Goal: Task Accomplishment & Management: Use online tool/utility

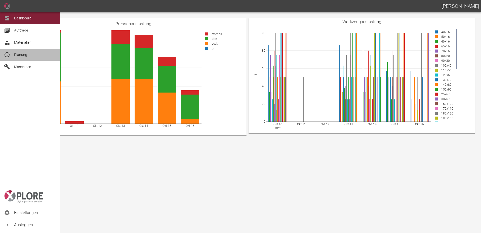
click at [12, 52] on div "Planung" at bounding box center [30, 55] width 60 height 12
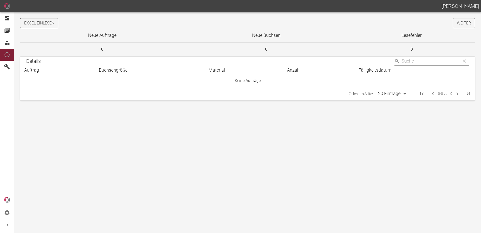
click at [48, 25] on button "Excel einlesen" at bounding box center [39, 23] width 38 height 10
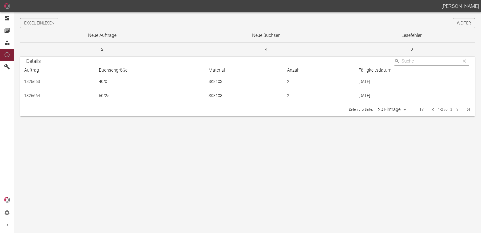
drag, startPoint x: 461, startPoint y: 22, endPoint x: 8, endPoint y: 21, distance: 453.1
click at [461, 22] on link "Weiter" at bounding box center [464, 23] width 22 height 10
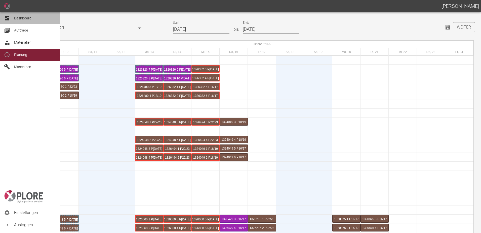
click at [11, 17] on div at bounding box center [8, 18] width 8 height 6
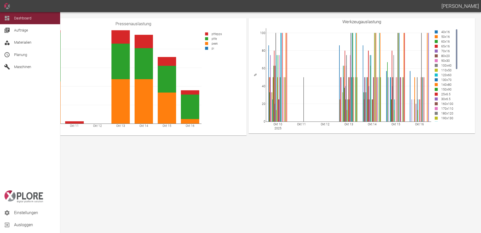
click at [20, 55] on span "Planung" at bounding box center [20, 55] width 13 height 4
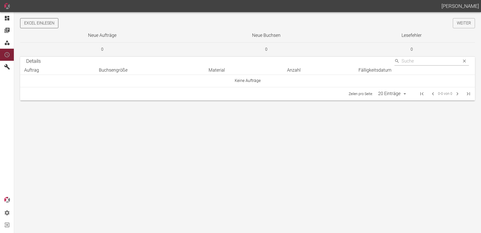
click at [52, 22] on button "Excel einlesen" at bounding box center [39, 23] width 38 height 10
click at [466, 23] on link "Weiter" at bounding box center [464, 23] width 22 height 10
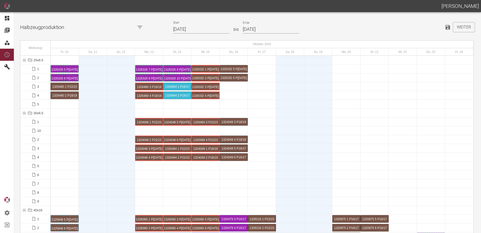
click at [201, 29] on input "[DATE]" at bounding box center [201, 29] width 56 height 9
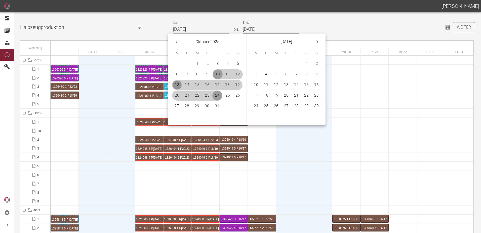
click at [176, 85] on button "13" at bounding box center [177, 85] width 10 height 10
type input "13.10.2025"
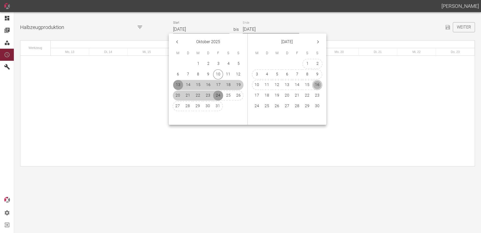
click at [316, 83] on button "16" at bounding box center [317, 85] width 10 height 10
type input "16.11.2025"
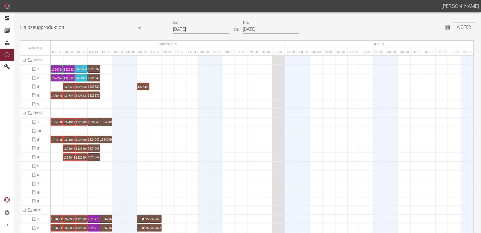
drag, startPoint x: 56, startPoint y: 85, endPoint x: 137, endPoint y: 87, distance: 81.3
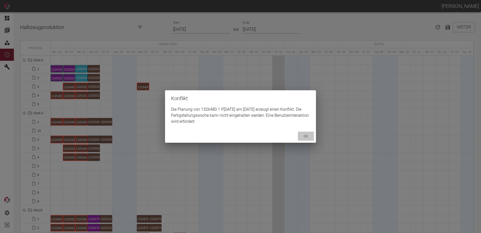
click at [310, 133] on button "ok" at bounding box center [306, 135] width 16 height 9
click at [69, 85] on div "Konflikt Die Planung von 1326480 2 P8/9 am 20.10.2025 erzeugt einen Konflikt. D…" at bounding box center [240, 116] width 481 height 233
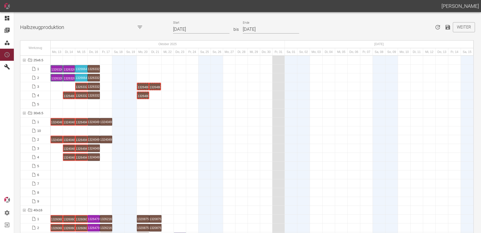
drag, startPoint x: 69, startPoint y: 86, endPoint x: 155, endPoint y: 80, distance: 86.8
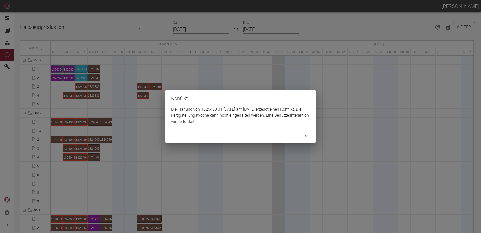
click at [67, 96] on div "Konflikt Die Planung von 1326480 3 P8/9 am 21.10.2025 erzeugt einen Konflikt. D…" at bounding box center [240, 116] width 481 height 233
drag, startPoint x: 155, startPoint y: 100, endPoint x: 156, endPoint y: 72, distance: 28.2
click at [155, 93] on div "Konflikt Die Planung von 1326480 4 P8/9 am 21.10.2025 erzeugt einen Konflikt. D…" at bounding box center [240, 116] width 481 height 233
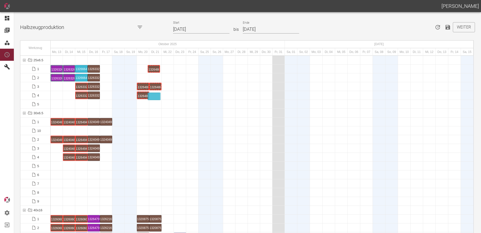
drag, startPoint x: 155, startPoint y: 70, endPoint x: 155, endPoint y: 93, distance: 22.9
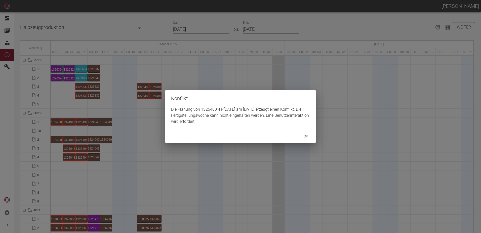
click at [142, 100] on div "Konflikt Die Planung von 1326480 4 P8/9 am 21.10.2025 erzeugt einen Konflikt. D…" at bounding box center [240, 116] width 481 height 233
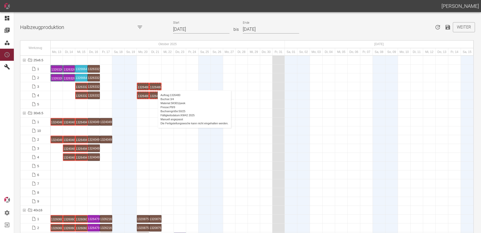
click at [156, 84] on div "1326480 3 P8/9" at bounding box center [155, 86] width 11 height 6
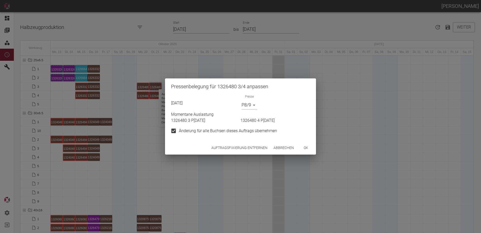
click at [238, 156] on div "Pressenbelegung für 1326480 3/4 anpassen 21.10.2025 Presse P8/9 P8/9 Momentane …" at bounding box center [240, 116] width 481 height 233
click at [235, 147] on button "Auftragsfixierung entfernen" at bounding box center [239, 147] width 60 height 9
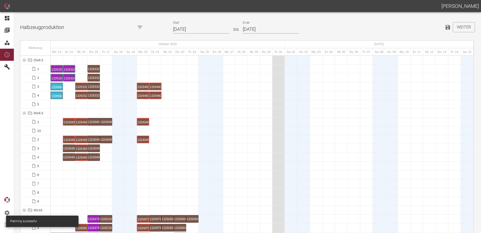
click at [100, 190] on div at bounding box center [94, 192] width 12 height 9
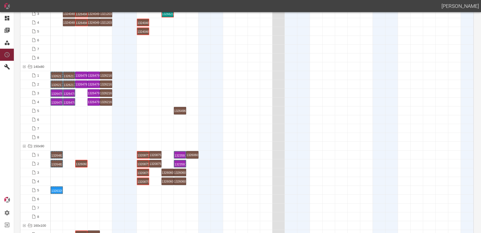
scroll to position [1032, 0]
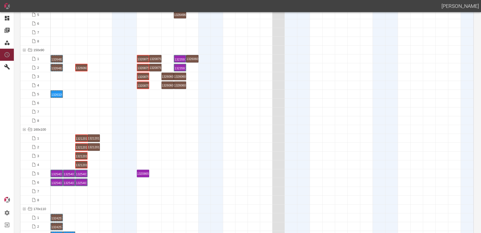
click at [130, 189] on div at bounding box center [131, 191] width 12 height 9
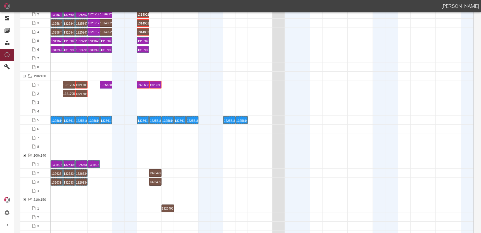
scroll to position [1359, 0]
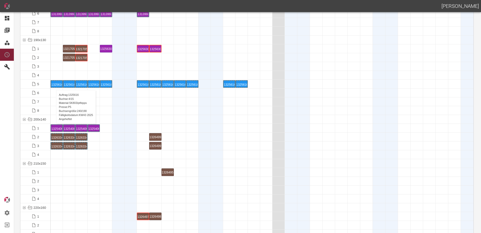
click at [54, 85] on div "1325616 4 P5" at bounding box center [56, 84] width 11 height 6
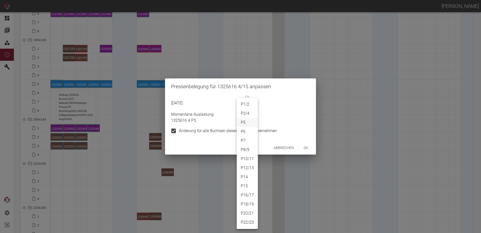
click at [243, 106] on body "ALEXANDER WERNECKE Dashboard Aufträge Materialien Planung Maschinen Einstellung…" at bounding box center [240, 116] width 481 height 233
drag, startPoint x: 288, startPoint y: 147, endPoint x: 285, endPoint y: 149, distance: 3.4
click at [288, 148] on div at bounding box center [240, 116] width 481 height 233
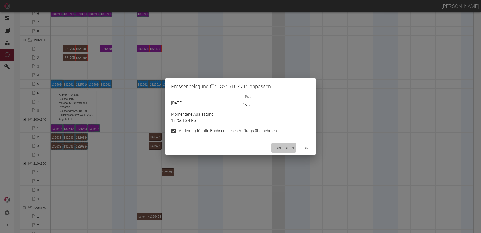
click at [280, 147] on button "Abbrechen" at bounding box center [284, 147] width 24 height 9
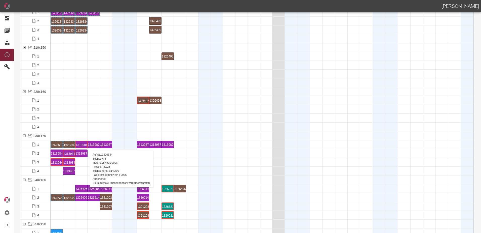
scroll to position [1510, 0]
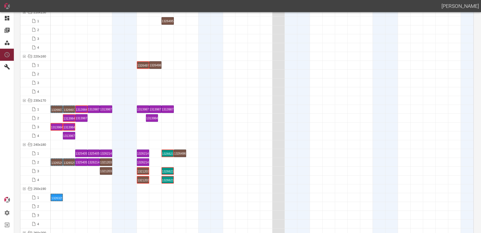
drag, startPoint x: 54, startPoint y: 118, endPoint x: 150, endPoint y: 112, distance: 95.5
drag, startPoint x: 56, startPoint y: 127, endPoint x: 150, endPoint y: 120, distance: 93.9
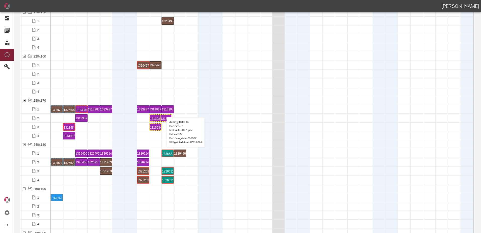
drag, startPoint x: 67, startPoint y: 117, endPoint x: 164, endPoint y: 112, distance: 97.1
drag, startPoint x: 70, startPoint y: 126, endPoint x: 169, endPoint y: 119, distance: 98.7
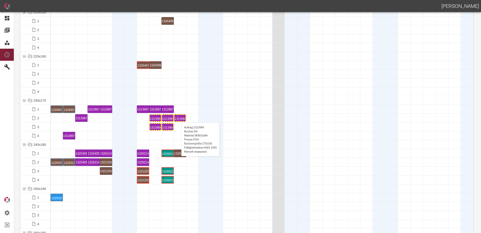
click at [179, 117] on div "1313984 5 P3/4" at bounding box center [180, 118] width 11 height 6
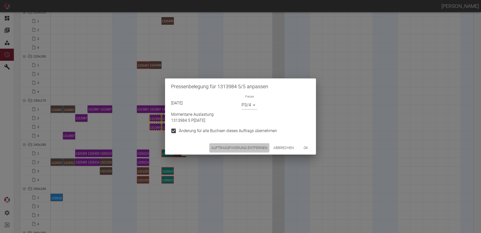
click at [217, 148] on button "Auftragsfixierung entfernen" at bounding box center [239, 147] width 60 height 9
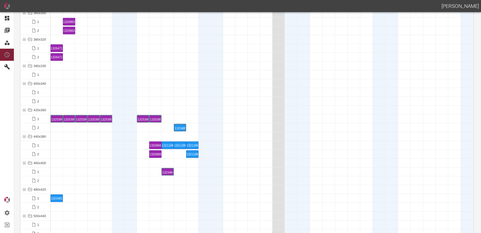
scroll to position [2014, 0]
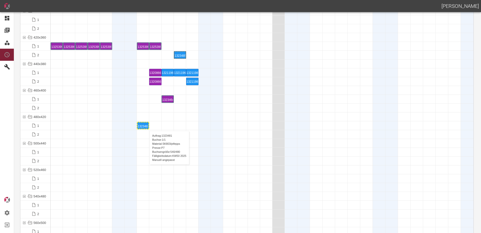
click at [147, 126] on div "1323481 1 P7" at bounding box center [143, 125] width 11 height 6
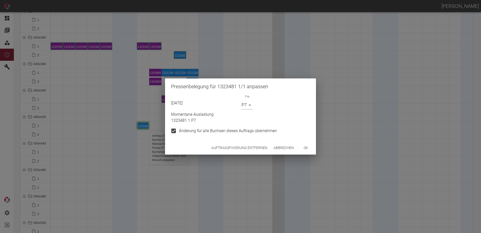
drag, startPoint x: 227, startPoint y: 140, endPoint x: 228, endPoint y: 144, distance: 3.8
click at [228, 142] on div "Pressenbelegung für 1323481 1/1 anpassen 20.10.2025 Presse P7 P7 Momentane Ausl…" at bounding box center [240, 116] width 151 height 76
click at [228, 144] on button "Auftragsfixierung entfernen" at bounding box center [239, 147] width 60 height 9
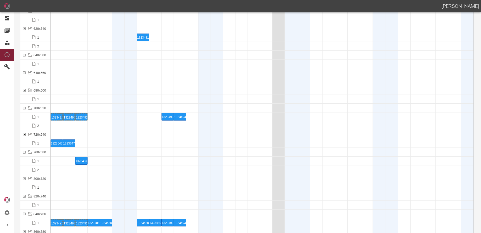
scroll to position [2316, 0]
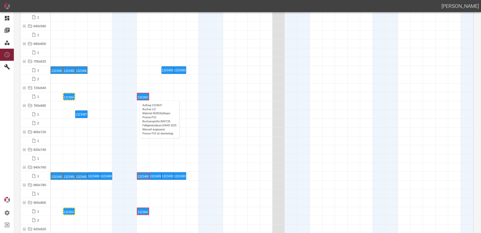
click at [138, 96] on div "1323647 1 P15" at bounding box center [143, 96] width 11 height 6
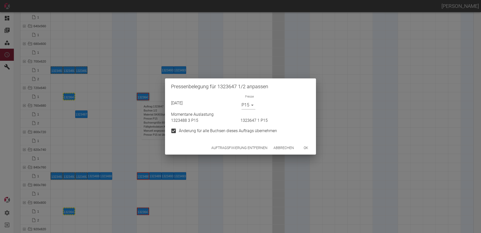
click at [234, 142] on div "Auftragsfixierung entfernen Abbrechen ok" at bounding box center [240, 147] width 151 height 13
click at [233, 146] on button "Auftragsfixierung entfernen" at bounding box center [239, 147] width 60 height 9
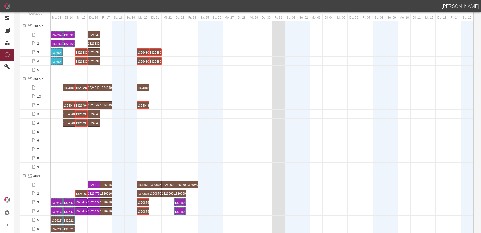
scroll to position [0, 0]
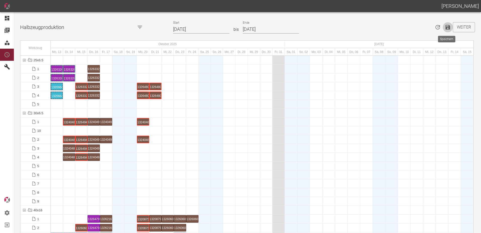
click at [448, 26] on icon "Speichern" at bounding box center [448, 27] width 5 height 5
click at [88, 179] on div at bounding box center [94, 183] width 12 height 9
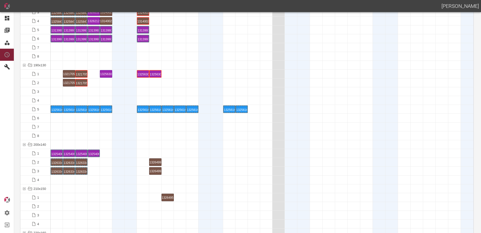
scroll to position [1233, 0]
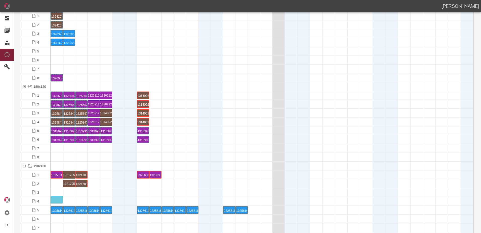
drag, startPoint x: 105, startPoint y: 175, endPoint x: 57, endPoint y: 194, distance: 51.5
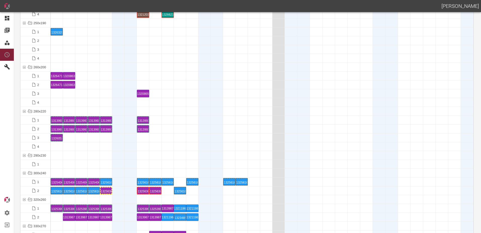
scroll to position [1686, 0]
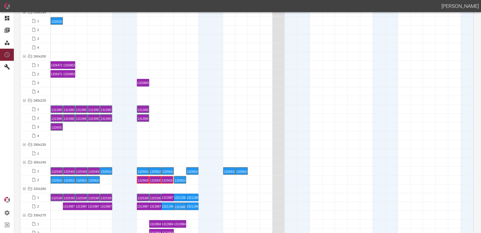
drag, startPoint x: 107, startPoint y: 179, endPoint x: 168, endPoint y: 175, distance: 61.3
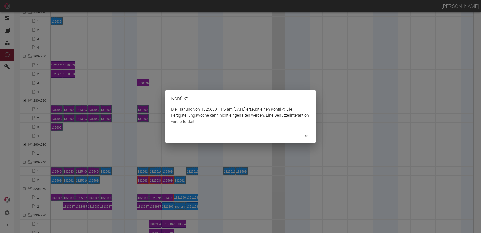
click at [167, 178] on div "Konflikt Die Planung von 1325630 1 P5 am 22.10.2025 erzeugt einen Konflikt. Die…" at bounding box center [240, 116] width 481 height 233
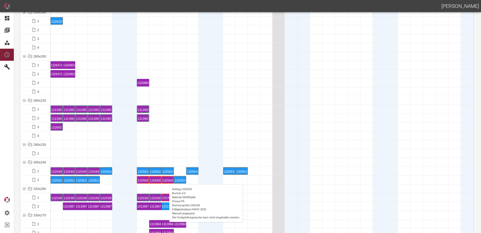
click at [167, 179] on div "1325630 1 P5" at bounding box center [167, 179] width 11 height 6
click at [169, 178] on div "1325630 1 P5" at bounding box center [167, 179] width 11 height 6
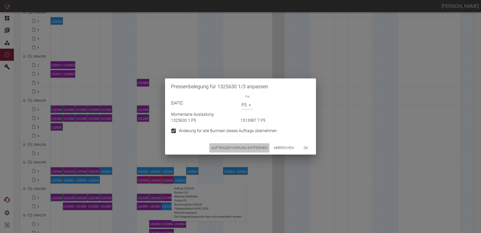
click at [223, 143] on button "Auftragsfixierung entfernen" at bounding box center [239, 147] width 60 height 9
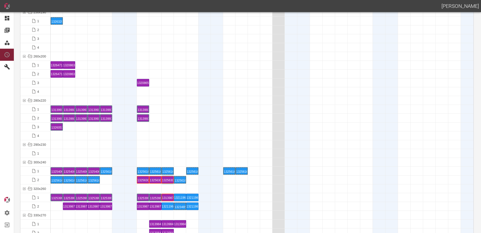
click at [74, 152] on div at bounding box center [69, 153] width 12 height 9
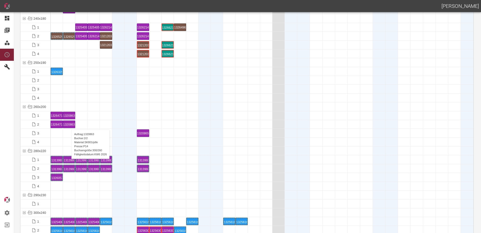
scroll to position [1611, 0]
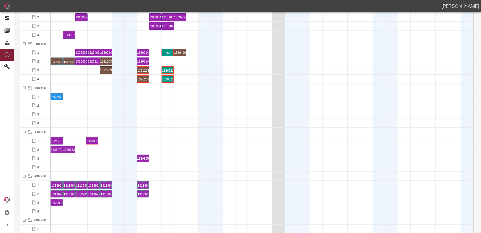
drag, startPoint x: 69, startPoint y: 140, endPoint x: 90, endPoint y: 141, distance: 21.0
drag, startPoint x: 71, startPoint y: 150, endPoint x: 109, endPoint y: 144, distance: 38.2
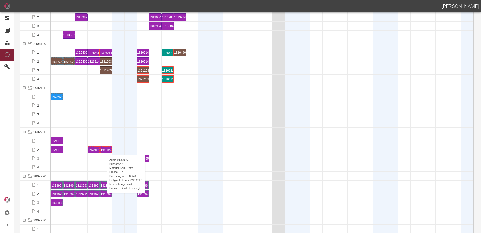
click at [104, 150] on div "1320863 2 P14" at bounding box center [106, 149] width 11 height 6
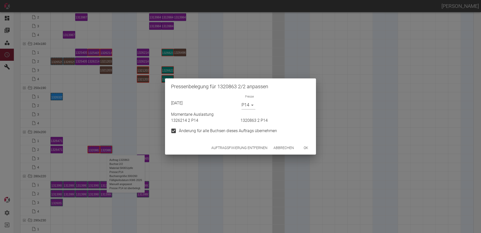
drag, startPoint x: 230, startPoint y: 151, endPoint x: 108, endPoint y: 160, distance: 122.2
click at [230, 151] on button "Auftragsfixierung entfernen" at bounding box center [239, 147] width 60 height 9
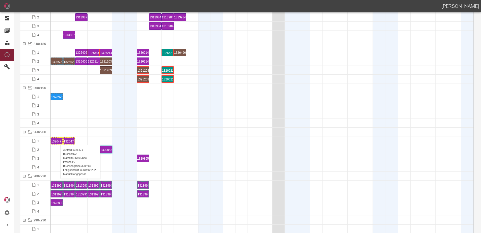
click at [58, 140] on div "1326471 1 P7" at bounding box center [56, 140] width 11 height 6
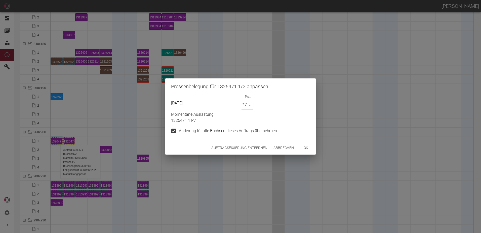
click at [306, 148] on button "ok" at bounding box center [306, 147] width 16 height 9
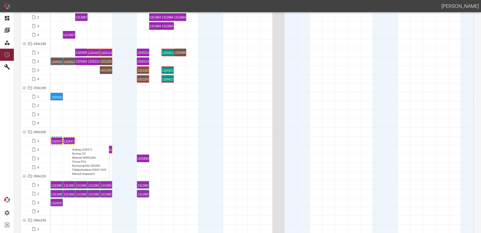
click at [67, 139] on div "1326471 2 P14" at bounding box center [69, 140] width 11 height 6
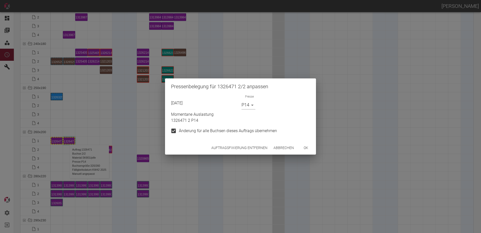
click at [247, 106] on body "ALEXANDER WERNECKE Dashboard Aufträge Materialien Planung Maschinen Einstellung…" at bounding box center [240, 116] width 481 height 233
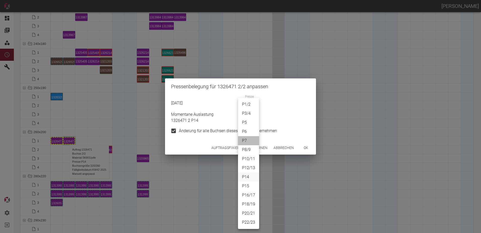
click at [249, 138] on li "P7" at bounding box center [248, 140] width 21 height 9
type input "P7"
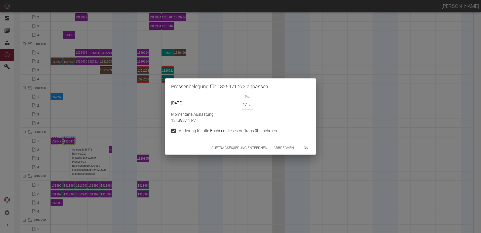
click at [305, 148] on button "ok" at bounding box center [306, 147] width 16 height 9
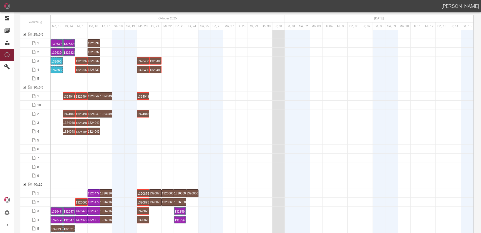
scroll to position [0, 0]
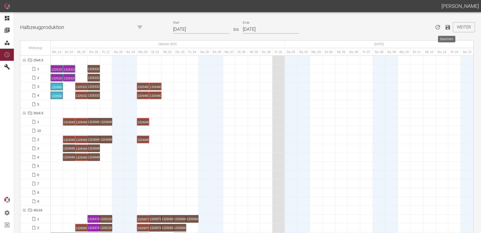
click at [448, 28] on icon "Speichern" at bounding box center [448, 27] width 5 height 5
click at [107, 176] on div at bounding box center [106, 174] width 12 height 9
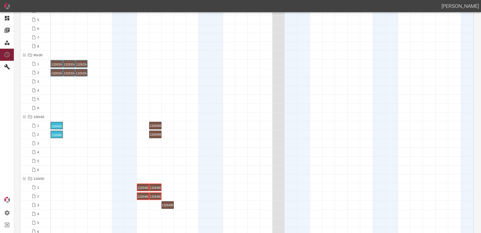
scroll to position [705, 0]
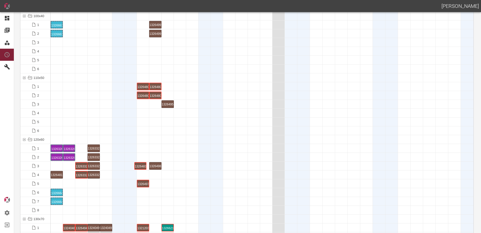
drag, startPoint x: 58, startPoint y: 166, endPoint x: 142, endPoint y: 161, distance: 83.7
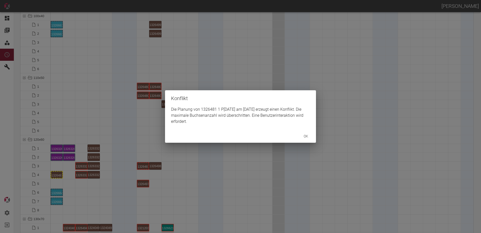
drag, startPoint x: 53, startPoint y: 176, endPoint x: 56, endPoint y: 174, distance: 3.6
click at [54, 175] on div "Konflikt Die Planung von 1326481 1 P12/13 am 20.10.2025 erzeugt einen Konflikt.…" at bounding box center [240, 116] width 481 height 233
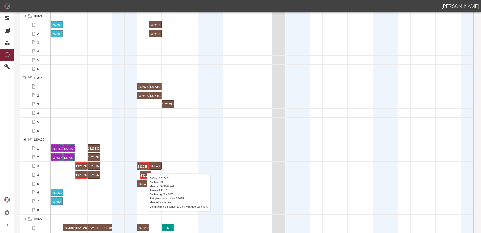
drag, startPoint x: 56, startPoint y: 174, endPoint x: 144, endPoint y: 168, distance: 88.1
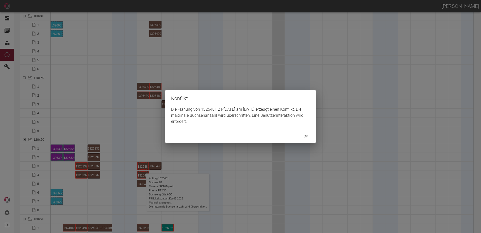
click at [143, 165] on div "Konflikt Die Planung von 1326481 2 P12/13 am 20.10.2025 erzeugt einen Konflikt.…" at bounding box center [240, 116] width 481 height 233
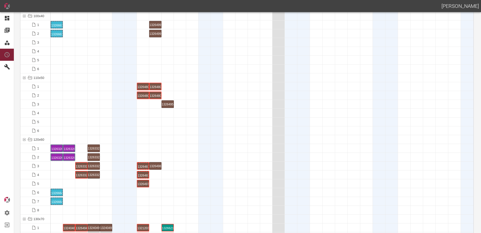
click at [143, 165] on div "1326481 1 P[DATE]" at bounding box center [143, 166] width 11 height 6
click at [142, 166] on div "1326481 1 P[DATE]" at bounding box center [143, 166] width 11 height 6
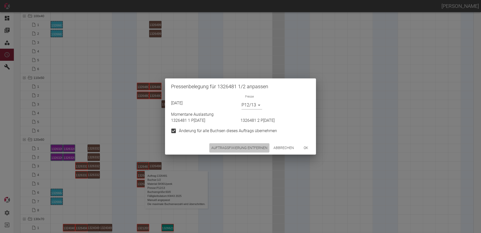
click at [229, 144] on button "Auftragsfixierung entfernen" at bounding box center [239, 147] width 60 height 9
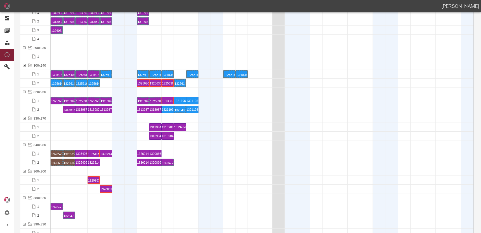
scroll to position [1812, 0]
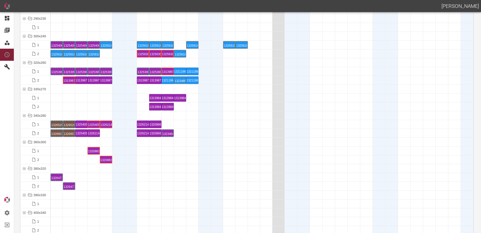
click at [154, 187] on div at bounding box center [155, 185] width 12 height 9
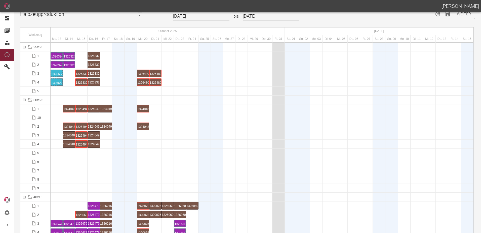
scroll to position [0, 0]
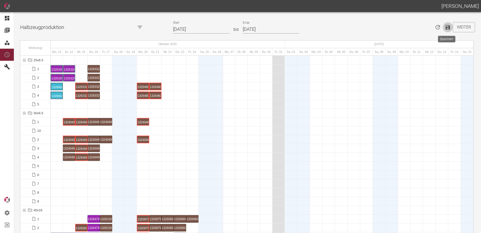
click at [447, 28] on icon "Speichern" at bounding box center [448, 27] width 6 height 6
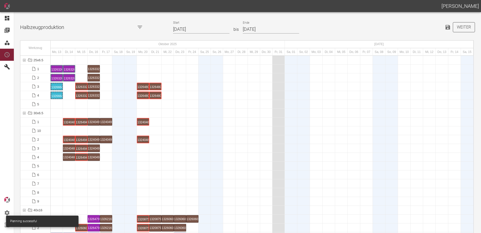
click at [458, 26] on button "Weiter" at bounding box center [464, 27] width 22 height 10
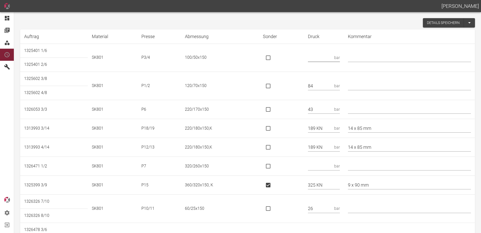
click at [319, 58] on input "text" at bounding box center [320, 57] width 24 height 9
type input "66"
click at [271, 128] on input "is socket special" at bounding box center [268, 128] width 11 height 11
checkbox input "true"
drag, startPoint x: 311, startPoint y: 149, endPoint x: 304, endPoint y: 149, distance: 6.5
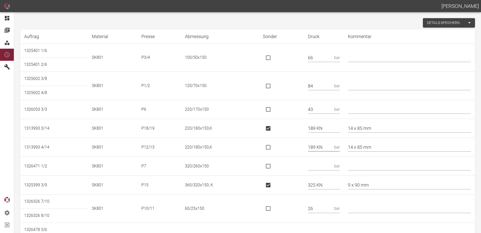
click at [304, 149] on tr "1313993 4/14 SK801 P12/13 220/180x150,K 189 KN bar 14 x 85 mm" at bounding box center [247, 147] width 455 height 19
drag, startPoint x: 388, startPoint y: 147, endPoint x: 330, endPoint y: 147, distance: 57.9
click at [330, 147] on tr "1313993 4/14 SK801 P12/13 220/180x150,K bar 14 x 85 mm" at bounding box center [247, 147] width 455 height 19
drag, startPoint x: 327, startPoint y: 171, endPoint x: 329, endPoint y: 169, distance: 2.9
click at [329, 169] on td "bar" at bounding box center [324, 166] width 40 height 19
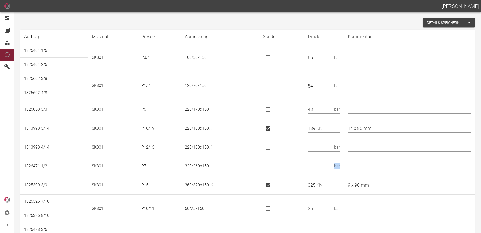
click at [331, 167] on input "text" at bounding box center [320, 166] width 24 height 9
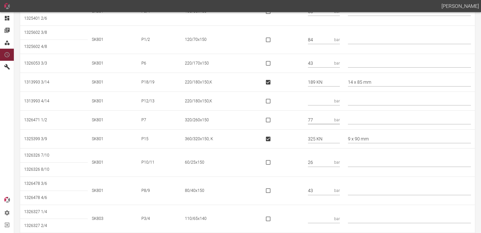
scroll to position [101, 0]
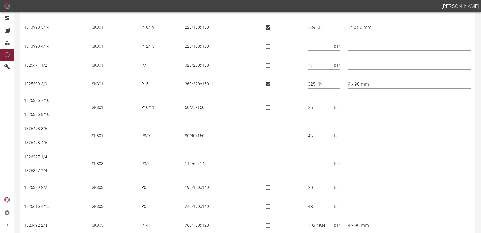
type input "77"
click at [372, 136] on input "text" at bounding box center [409, 135] width 123 height 9
type input "*"
click at [304, 158] on td at bounding box center [281, 164] width 45 height 28
click at [324, 162] on input "text" at bounding box center [320, 163] width 24 height 9
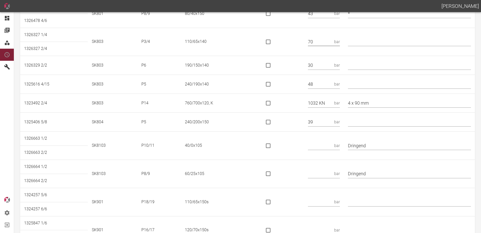
scroll to position [227, 0]
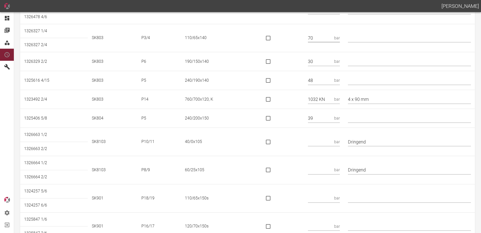
type input "70"
click at [273, 99] on input "is socket special" at bounding box center [268, 99] width 11 height 11
checkbox input "true"
click at [321, 139] on input "text" at bounding box center [320, 141] width 24 height 9
type input "15"
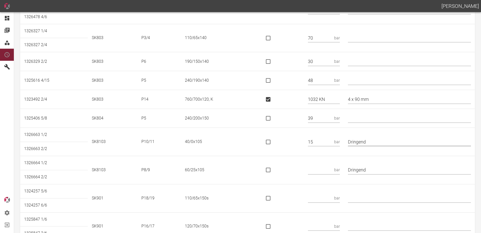
drag, startPoint x: 376, startPoint y: 142, endPoint x: 323, endPoint y: 145, distance: 52.2
click at [323, 142] on tr "1326663 1/2 SK8103 P10/11 40/0x105 15 bar Dringend" at bounding box center [247, 135] width 455 height 14
type input "HPV - SA oben"
click at [322, 170] on input "text" at bounding box center [320, 169] width 24 height 9
type input "20"
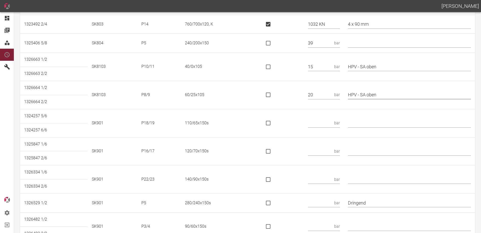
scroll to position [302, 0]
type input "HPV - SA oben"
click at [326, 125] on input "text" at bounding box center [320, 122] width 24 height 9
type input "62 KN"
click at [272, 122] on input "is socket special" at bounding box center [268, 122] width 11 height 11
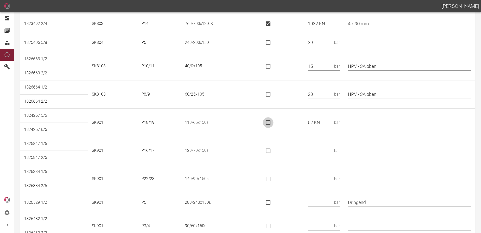
checkbox input "true"
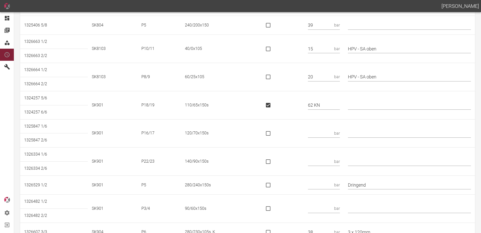
scroll to position [327, 0]
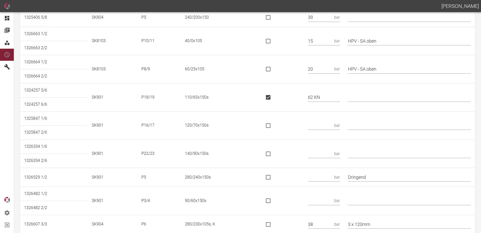
click at [319, 129] on input "text" at bounding box center [320, 125] width 24 height 9
type input "75 KN"
click at [274, 122] on input "is socket special" at bounding box center [268, 125] width 11 height 11
checkbox input "true"
click at [317, 154] on input "text" at bounding box center [320, 153] width 24 height 9
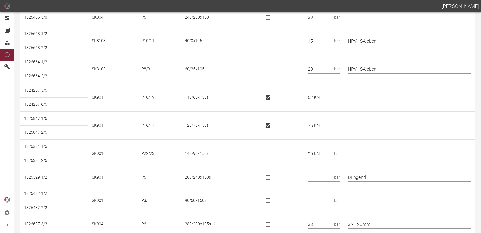
type input "90 KN"
click at [274, 150] on input "is socket special" at bounding box center [268, 153] width 11 height 11
checkbox input "true"
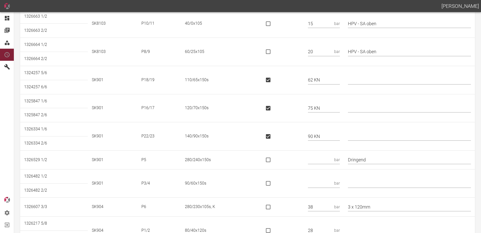
scroll to position [362, 0]
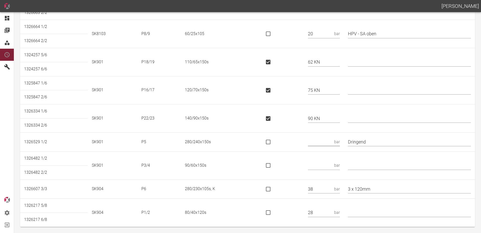
click at [320, 139] on input "text" at bounding box center [320, 141] width 24 height 9
type input "31"
drag, startPoint x: 375, startPoint y: 141, endPoint x: 341, endPoint y: 144, distance: 33.9
click at [341, 144] on tr "1326529 1/2 SK901 P5 280/240x150s 31 bar Dringend" at bounding box center [247, 141] width 455 height 19
click at [322, 164] on input "text" at bounding box center [320, 165] width 24 height 9
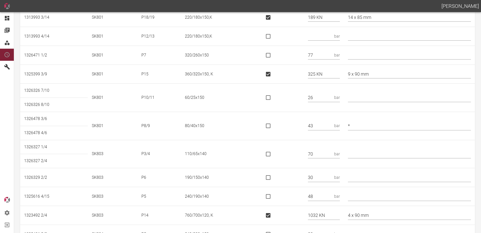
scroll to position [0, 0]
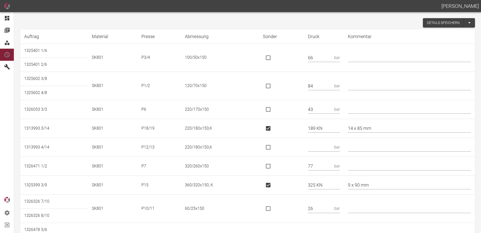
type input "27"
click at [427, 22] on button "Details speichern" at bounding box center [443, 22] width 41 height 9
